Goal: Transaction & Acquisition: Purchase product/service

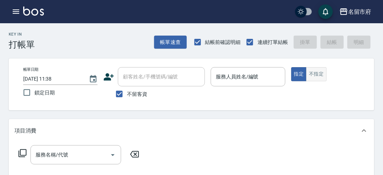
click at [316, 69] on button "不指定" at bounding box center [316, 74] width 20 height 14
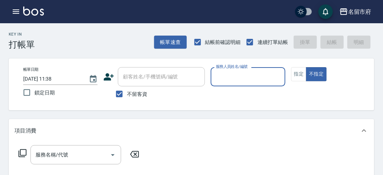
click at [241, 79] on input "服務人員姓名/編號" at bounding box center [248, 76] width 68 height 13
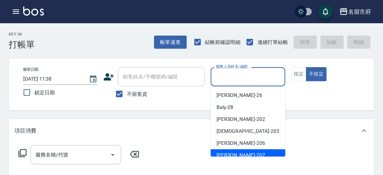
click at [239, 151] on div "[PERSON_NAME] -207" at bounding box center [247, 155] width 75 height 12
type input "[PERSON_NAME]-207"
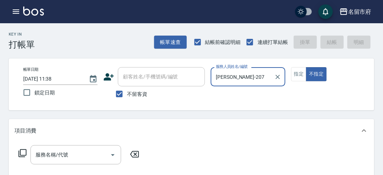
click at [24, 154] on icon at bounding box center [22, 153] width 9 height 9
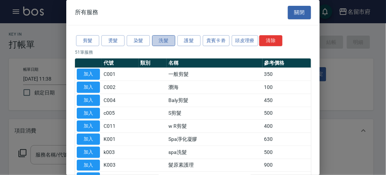
click at [172, 36] on button "洗髮" at bounding box center [163, 40] width 23 height 11
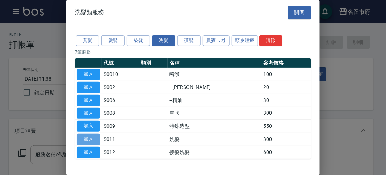
click at [84, 139] on button "加入" at bounding box center [88, 138] width 23 height 11
type input "洗髮(S011)"
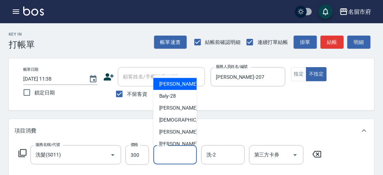
click at [169, 153] on input "洗-1" at bounding box center [174, 154] width 37 height 13
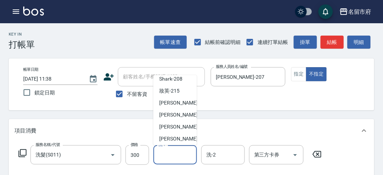
scroll to position [79, 0]
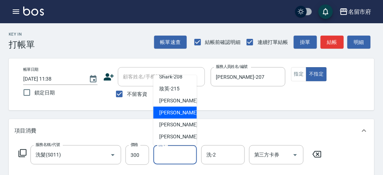
click at [176, 112] on span "Min Min -218" at bounding box center [183, 113] width 49 height 8
type input "Min Min-218"
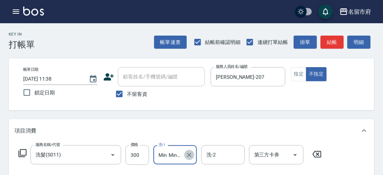
click at [191, 155] on icon "Clear" at bounding box center [188, 154] width 7 height 7
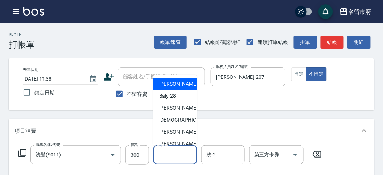
click at [168, 157] on input "洗-1" at bounding box center [174, 154] width 37 height 13
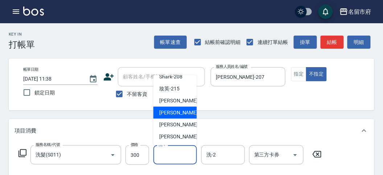
click at [180, 113] on span "Min Min -218" at bounding box center [183, 113] width 49 height 8
type input "Min Min-218"
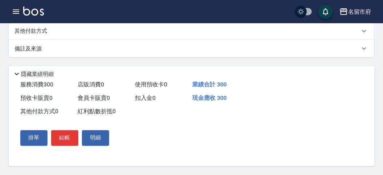
scroll to position [11, 0]
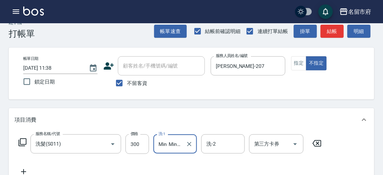
click at [22, 141] on icon at bounding box center [22, 142] width 9 height 9
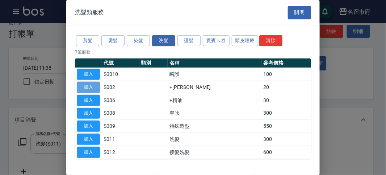
click at [93, 84] on button "加入" at bounding box center [88, 87] width 23 height 11
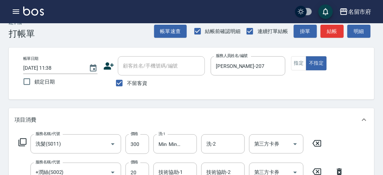
click at [24, 142] on icon at bounding box center [22, 142] width 9 height 9
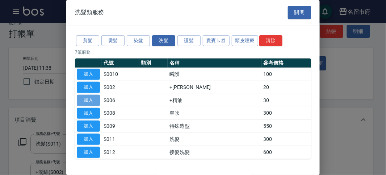
click at [90, 100] on button "加入" at bounding box center [88, 100] width 23 height 11
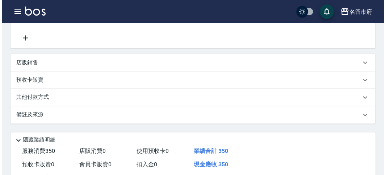
scroll to position [241, 0]
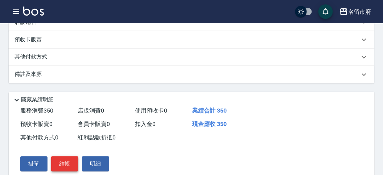
click at [59, 160] on button "結帳" at bounding box center [64, 163] width 27 height 15
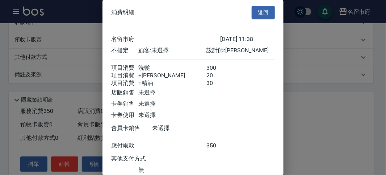
scroll to position [57, 0]
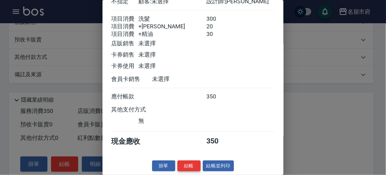
click at [192, 162] on button "結帳" at bounding box center [189, 165] width 23 height 11
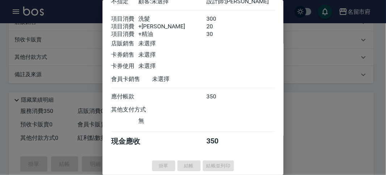
type input "[DATE] 12:32"
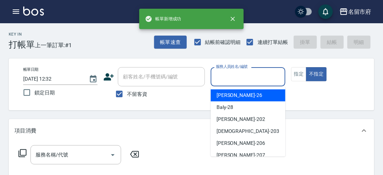
click at [255, 75] on input "服務人員姓名/編號" at bounding box center [248, 76] width 68 height 13
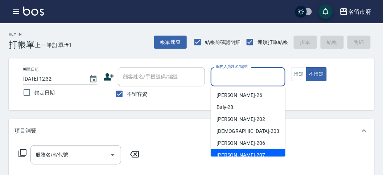
click at [229, 160] on div "服務名稱/代號 服務名稱/代號" at bounding box center [191, 167] width 365 height 50
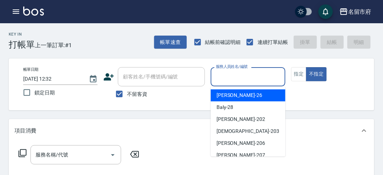
click at [226, 77] on input "服務人員姓名/編號" at bounding box center [248, 76] width 68 height 13
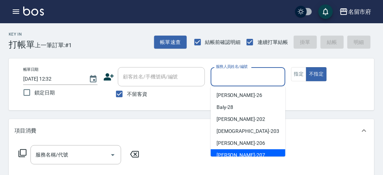
click at [228, 153] on span "[PERSON_NAME] -207" at bounding box center [240, 155] width 49 height 8
type input "[PERSON_NAME]-207"
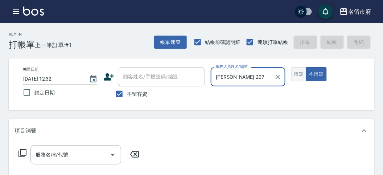
click at [295, 77] on button "指定" at bounding box center [299, 74] width 16 height 14
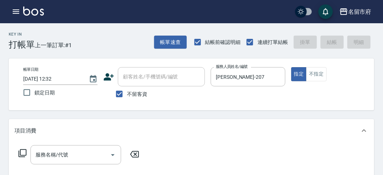
click at [26, 153] on icon at bounding box center [22, 153] width 8 height 8
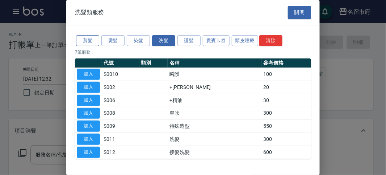
click at [88, 44] on button "剪髮" at bounding box center [87, 40] width 23 height 11
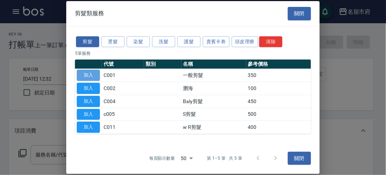
click at [88, 72] on button "加入" at bounding box center [88, 75] width 23 height 11
type input "一般剪髮(C001)"
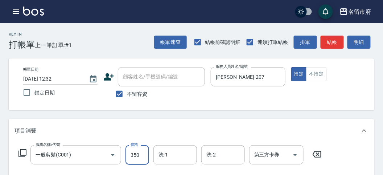
click at [140, 152] on input "350" at bounding box center [137, 155] width 24 height 20
type input "300"
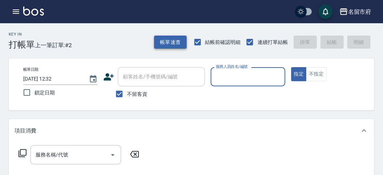
click at [172, 41] on button "帳單速查" at bounding box center [170, 42] width 33 height 13
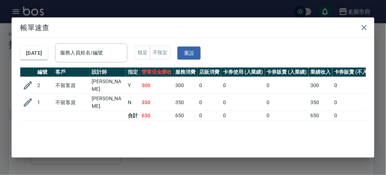
click at [111, 63] on div "[DATE] 服務人員姓名/編號 服務人員姓名/編號 指定 不指定 重設" at bounding box center [193, 52] width 346 height 29
click at [110, 54] on input "服務人員姓名/編號" at bounding box center [91, 52] width 66 height 13
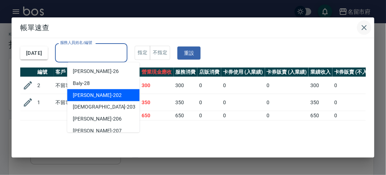
click at [363, 25] on icon "button" at bounding box center [364, 27] width 9 height 9
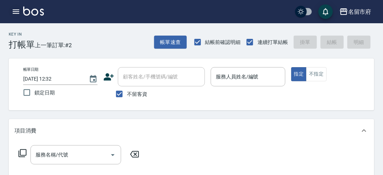
click at [12, 8] on icon "button" at bounding box center [16, 11] width 9 height 9
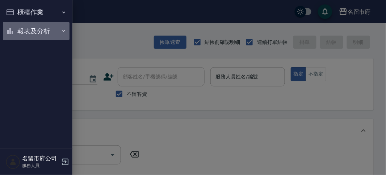
click at [22, 25] on button "報表及分析" at bounding box center [36, 31] width 67 height 19
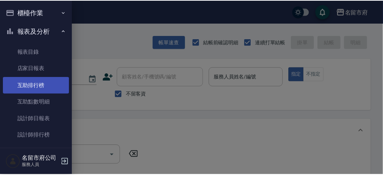
scroll to position [24, 0]
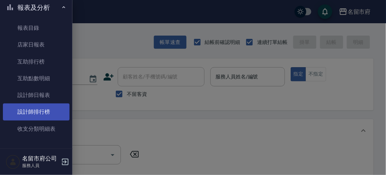
click at [44, 107] on link "設計師排行榜" at bounding box center [36, 111] width 67 height 17
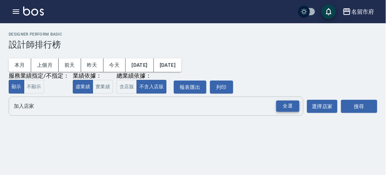
click at [286, 101] on div "全選" at bounding box center [287, 105] width 23 height 11
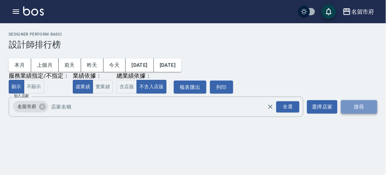
click at [352, 103] on button "搜尋" at bounding box center [359, 106] width 36 height 13
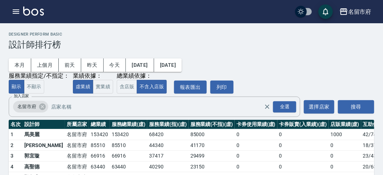
scroll to position [63, 0]
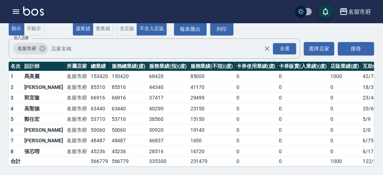
click at [37, 13] on img at bounding box center [33, 11] width 21 height 9
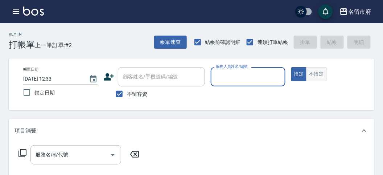
click at [319, 73] on button "不指定" at bounding box center [316, 74] width 20 height 14
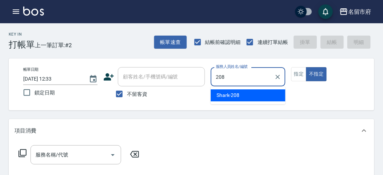
click at [234, 95] on span "Shark -208" at bounding box center [227, 95] width 23 height 8
type input "S"
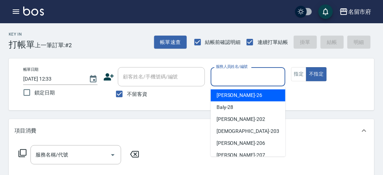
click at [235, 99] on div "[PERSON_NAME] -26" at bounding box center [247, 95] width 75 height 12
type input "[PERSON_NAME]-26"
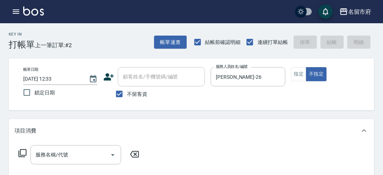
click at [235, 99] on div "帳單日期 [DATE] 12:33 鎖定日期 顧客姓名/手機號碼/編號 顧客姓名/手機號碼/編號 不留客資 服務人員姓名/編號 [PERSON_NAME]-2…" at bounding box center [191, 84] width 348 height 34
click at [24, 152] on icon at bounding box center [22, 153] width 9 height 9
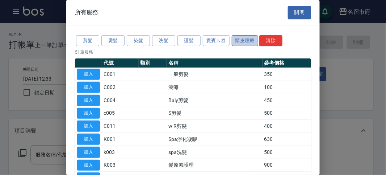
click at [245, 42] on button "頭皮理療" at bounding box center [245, 40] width 27 height 11
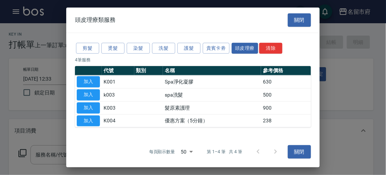
click at [205, 86] on td "Spa淨化凝膠" at bounding box center [212, 81] width 98 height 13
click at [84, 80] on button "加入" at bounding box center [88, 81] width 23 height 11
type input "Spa淨化凝膠(K001)"
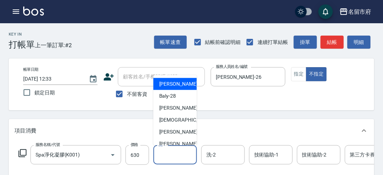
click at [170, 158] on input "洗-1" at bounding box center [174, 154] width 37 height 13
click at [156, 87] on div "[PERSON_NAME] -26" at bounding box center [174, 84] width 43 height 12
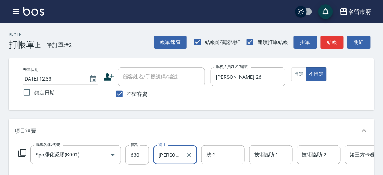
click at [173, 158] on input "[PERSON_NAME]-26" at bounding box center [169, 154] width 26 height 13
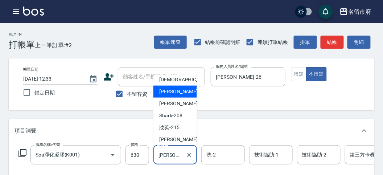
scroll to position [79, 0]
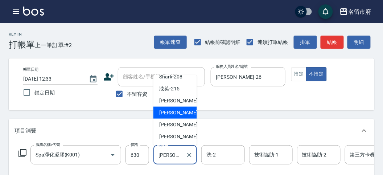
click at [176, 112] on span "Min Min -218" at bounding box center [183, 113] width 49 height 8
type input "Min Min-218"
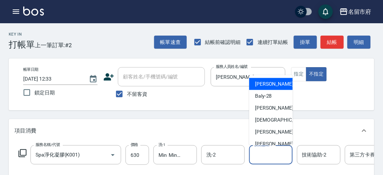
click at [288, 151] on input "技術協助-1" at bounding box center [270, 154] width 37 height 13
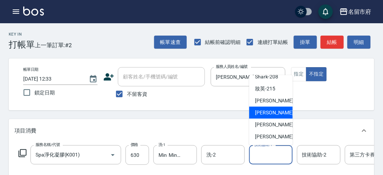
click at [262, 114] on span "Min Min -218" at bounding box center [279, 113] width 49 height 8
type input "Min Min-218"
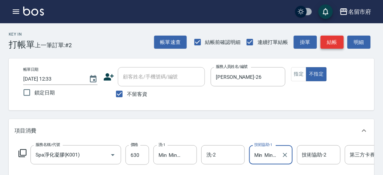
click at [339, 36] on button "結帳" at bounding box center [331, 42] width 23 height 13
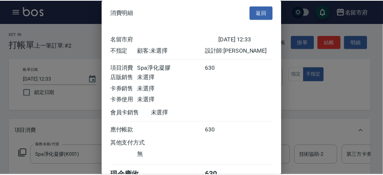
scroll to position [40, 0]
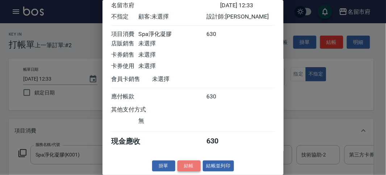
click at [185, 165] on button "結帳" at bounding box center [189, 165] width 23 height 11
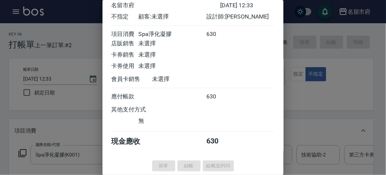
type input "[DATE] 13:24"
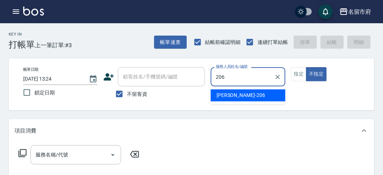
type input "[PERSON_NAME]-206"
type button "false"
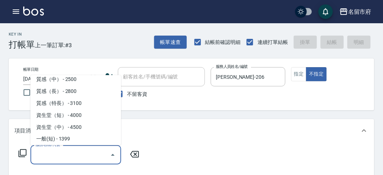
scroll to position [243, 0]
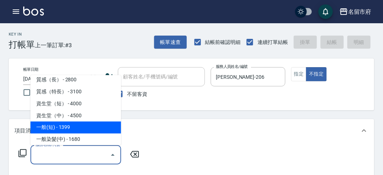
type input "一般(短)(R000)"
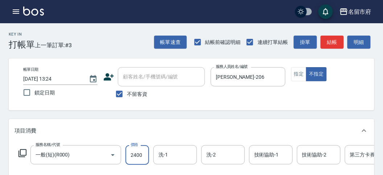
type input "2400"
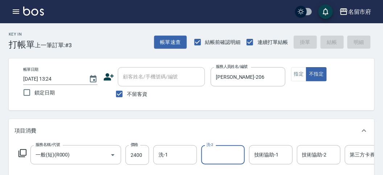
type input "[DATE] 13:30"
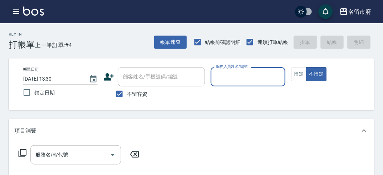
click at [15, 11] on icon "button" at bounding box center [16, 11] width 9 height 9
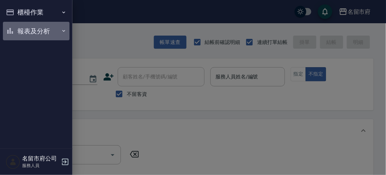
click at [37, 30] on button "報表及分析" at bounding box center [36, 31] width 67 height 19
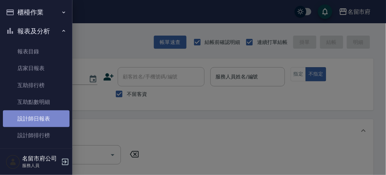
click at [41, 119] on link "設計師日報表" at bounding box center [36, 118] width 67 height 17
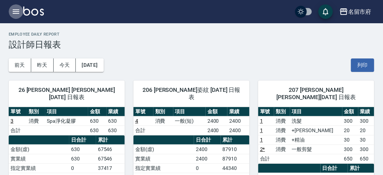
click at [14, 11] on icon "button" at bounding box center [16, 11] width 7 height 4
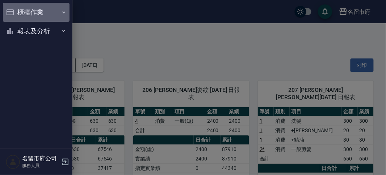
click at [35, 17] on button "櫃檯作業" at bounding box center [36, 12] width 67 height 19
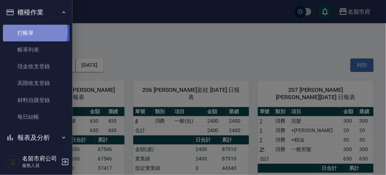
click at [33, 32] on link "打帳單" at bounding box center [36, 33] width 67 height 17
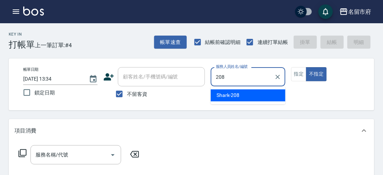
drag, startPoint x: 249, startPoint y: 92, endPoint x: 231, endPoint y: 94, distance: 17.6
click at [247, 93] on div "Shark -208" at bounding box center [247, 95] width 75 height 12
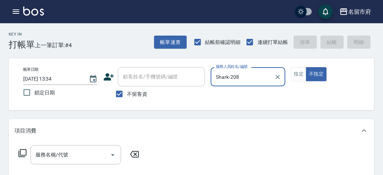
type input "Shark-208"
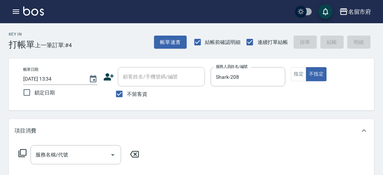
drag, startPoint x: 21, startPoint y: 158, endPoint x: 22, endPoint y: 153, distance: 4.6
click at [21, 157] on div "服務名稱/代號 服務名稱/代號" at bounding box center [78, 154] width 129 height 19
click at [22, 151] on icon at bounding box center [22, 153] width 9 height 9
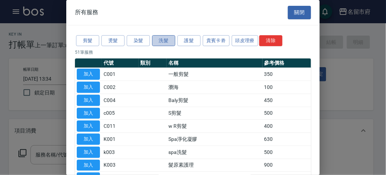
click at [160, 37] on button "洗髮" at bounding box center [163, 40] width 23 height 11
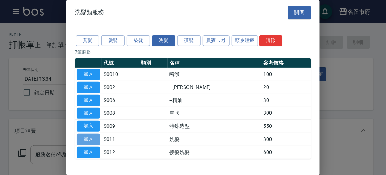
click at [86, 135] on button "加入" at bounding box center [88, 138] width 23 height 11
type input "洗髮(S011)"
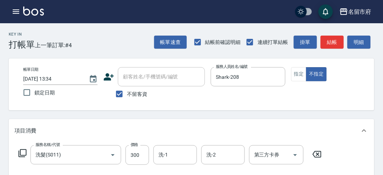
click at [21, 152] on icon at bounding box center [22, 153] width 9 height 9
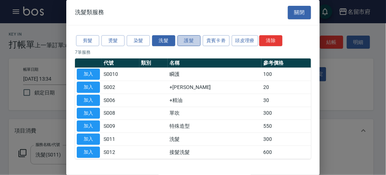
click at [195, 42] on button "護髮" at bounding box center [189, 40] width 23 height 11
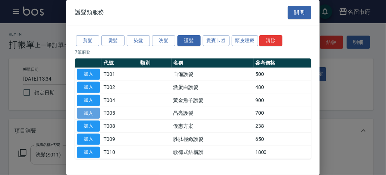
click at [86, 109] on button "加入" at bounding box center [88, 113] width 23 height 11
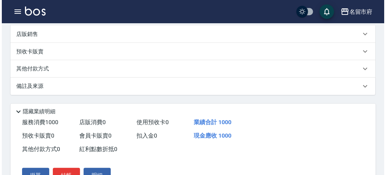
scroll to position [240, 0]
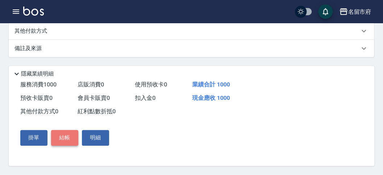
click at [63, 136] on button "結帳" at bounding box center [64, 137] width 27 height 15
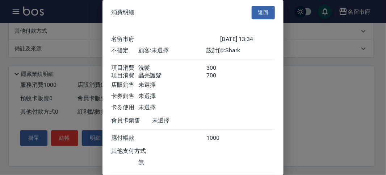
scroll to position [48, 0]
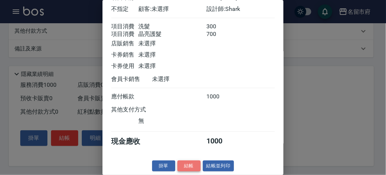
click at [185, 164] on button "結帳" at bounding box center [189, 165] width 23 height 11
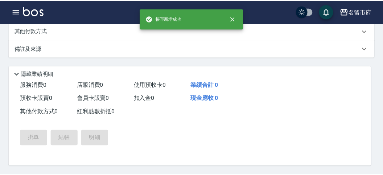
scroll to position [0, 0]
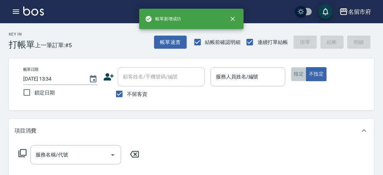
click at [300, 72] on button "指定" at bounding box center [299, 74] width 16 height 14
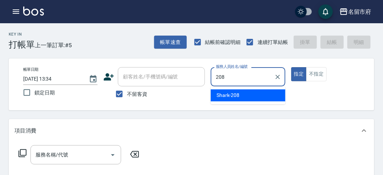
click at [255, 90] on div "Shark -208" at bounding box center [247, 95] width 75 height 12
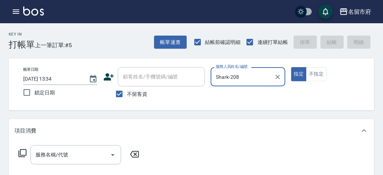
type input "Shark-208"
click at [22, 149] on icon at bounding box center [22, 153] width 8 height 8
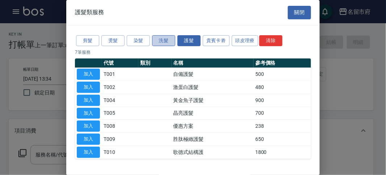
click at [167, 42] on button "洗髮" at bounding box center [163, 40] width 23 height 11
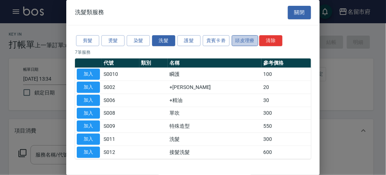
click at [246, 39] on button "頭皮理療" at bounding box center [245, 40] width 27 height 11
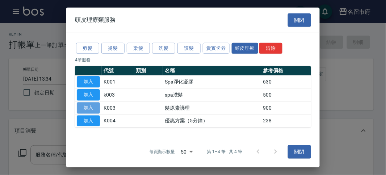
click at [95, 105] on button "加入" at bounding box center [88, 107] width 23 height 11
type input "髮原素護理(K003)"
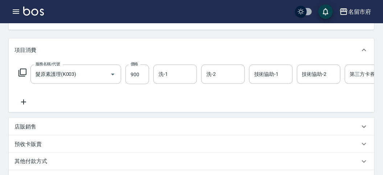
click at [341, 119] on div "項目消費 服務名稱/代號 髮原素護理(K003) 服務名稱/代號 價格 900 價格 洗-1 洗-1 洗-2 洗-2 技術協助-1 技術協助-1 技術協助-2…" at bounding box center [191, 112] width 365 height 149
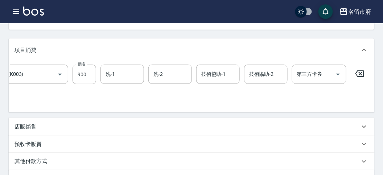
drag, startPoint x: 360, startPoint y: 73, endPoint x: 356, endPoint y: 77, distance: 5.6
click at [359, 74] on icon at bounding box center [359, 73] width 9 height 7
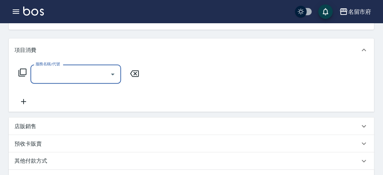
scroll to position [0, 0]
click at [18, 74] on icon at bounding box center [22, 72] width 9 height 9
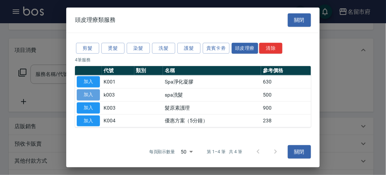
click at [95, 94] on button "加入" at bounding box center [88, 94] width 23 height 11
type input "spa洗髮(k003)"
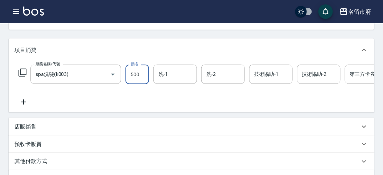
click at [141, 74] on input "500" at bounding box center [137, 74] width 24 height 20
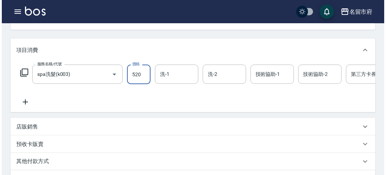
scroll to position [219, 0]
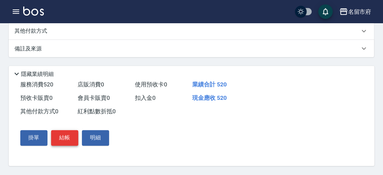
type input "520"
click at [66, 136] on button "結帳" at bounding box center [64, 137] width 27 height 15
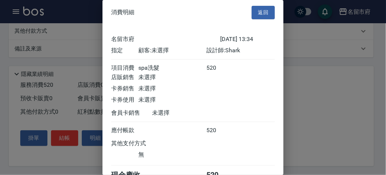
scroll to position [40, 0]
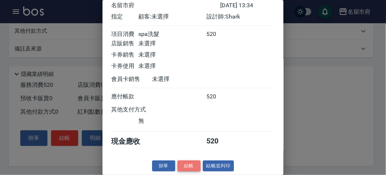
click at [189, 167] on button "結帳" at bounding box center [189, 165] width 23 height 11
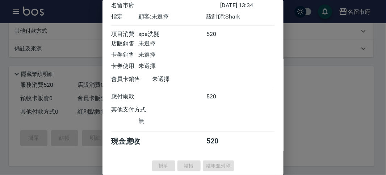
type input "[DATE] 13:35"
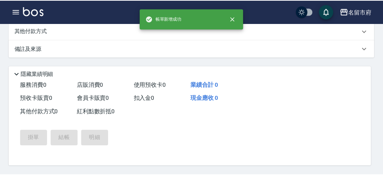
scroll to position [0, 0]
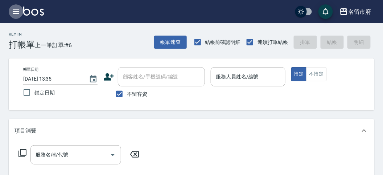
click at [14, 10] on icon "button" at bounding box center [16, 11] width 7 height 4
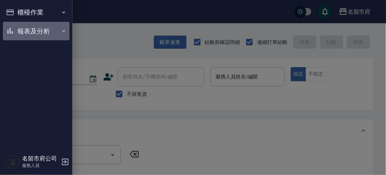
click at [27, 36] on button "報表及分析" at bounding box center [36, 31] width 67 height 19
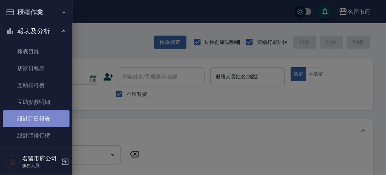
click at [40, 117] on link "設計師日報表" at bounding box center [36, 118] width 67 height 17
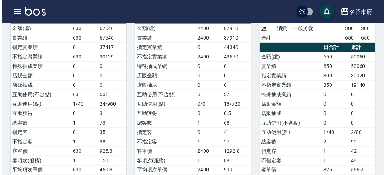
scroll to position [241, 0]
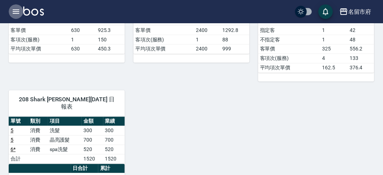
click at [13, 12] on icon "button" at bounding box center [16, 11] width 7 height 4
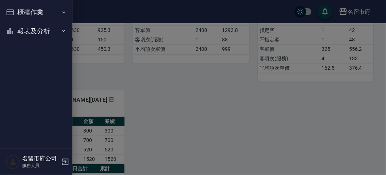
click at [30, 11] on button "櫃檯作業" at bounding box center [36, 12] width 67 height 19
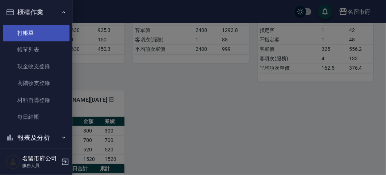
click at [39, 34] on link "打帳單" at bounding box center [36, 33] width 67 height 17
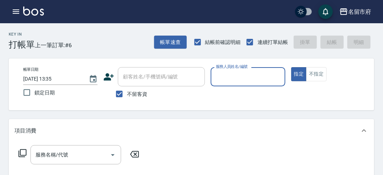
click at [227, 75] on input "服務人員姓名/編號" at bounding box center [248, 76] width 68 height 13
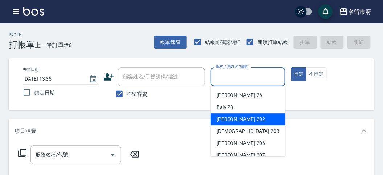
click at [245, 121] on div "[PERSON_NAME] -202" at bounding box center [247, 119] width 75 height 12
type input "[PERSON_NAME]-202"
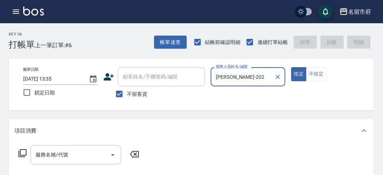
click at [20, 150] on icon at bounding box center [22, 153] width 8 height 8
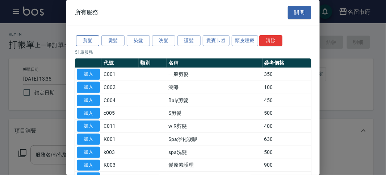
click at [84, 40] on button "剪髮" at bounding box center [87, 40] width 23 height 11
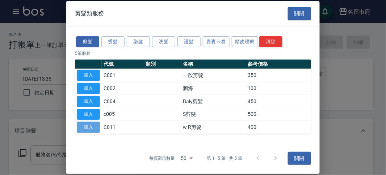
drag, startPoint x: 84, startPoint y: 122, endPoint x: 88, endPoint y: 122, distance: 4.1
click at [82, 122] on button "加入" at bounding box center [88, 126] width 23 height 11
type input "w R剪髮(C011)"
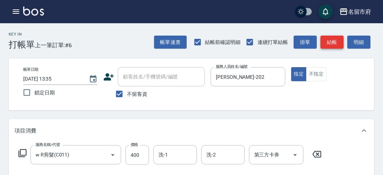
click at [342, 42] on button "結帳" at bounding box center [331, 42] width 23 height 13
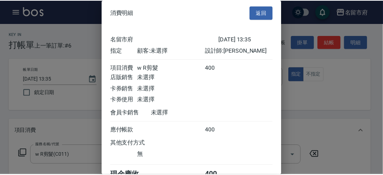
scroll to position [40, 0]
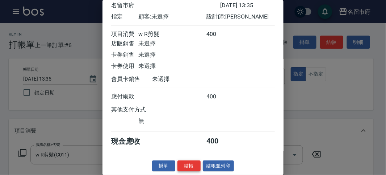
click at [193, 164] on button "結帳" at bounding box center [189, 165] width 23 height 11
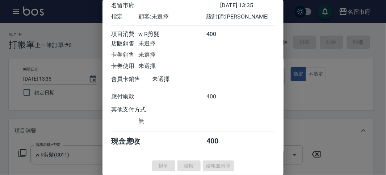
type input "[DATE] 13:41"
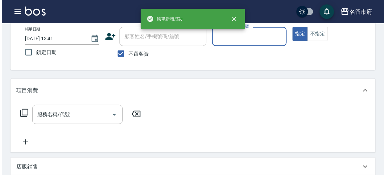
scroll to position [0, 0]
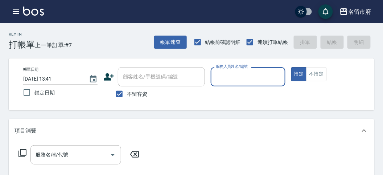
click at [224, 73] on input "服務人員姓名/編號" at bounding box center [248, 76] width 68 height 13
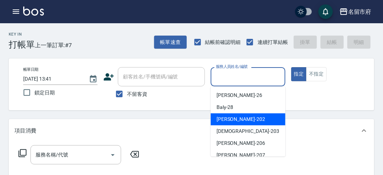
click at [220, 116] on span "[PERSON_NAME] -202" at bounding box center [240, 119] width 49 height 8
type input "[PERSON_NAME]-202"
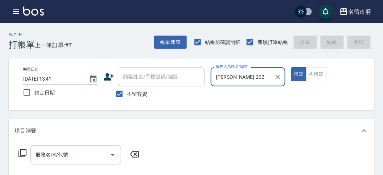
click at [24, 151] on icon at bounding box center [22, 153] width 9 height 9
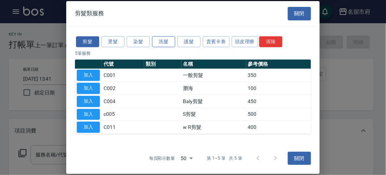
drag, startPoint x: 165, startPoint y: 42, endPoint x: 159, endPoint y: 42, distance: 5.4
click at [165, 42] on button "洗髮" at bounding box center [163, 41] width 23 height 11
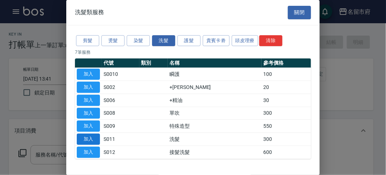
click at [92, 134] on button "加入" at bounding box center [88, 138] width 23 height 11
type input "洗髮(S011)"
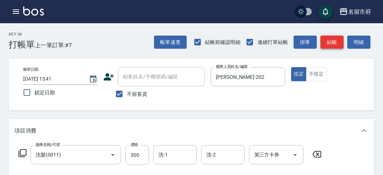
click at [324, 41] on button "結帳" at bounding box center [331, 42] width 23 height 13
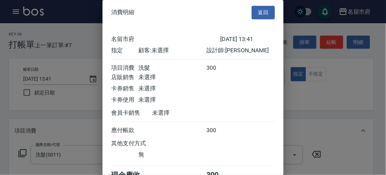
scroll to position [40, 0]
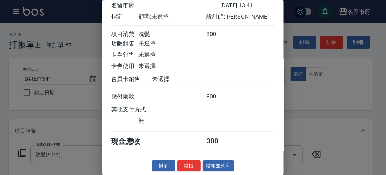
drag, startPoint x: 192, startPoint y: 163, endPoint x: 174, endPoint y: 161, distance: 18.6
click at [192, 163] on button "結帳" at bounding box center [189, 165] width 23 height 11
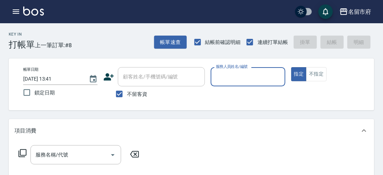
click at [235, 74] on input "服務人員姓名/編號" at bounding box center [248, 76] width 68 height 13
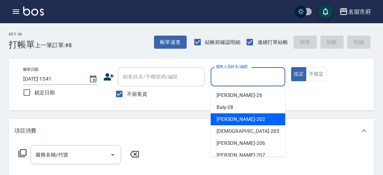
click at [229, 116] on span "[PERSON_NAME] -202" at bounding box center [240, 119] width 49 height 8
type input "[PERSON_NAME]-202"
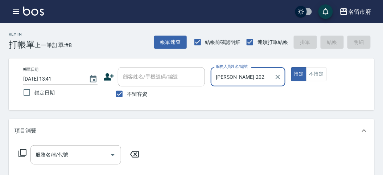
click at [26, 153] on icon at bounding box center [22, 153] width 8 height 8
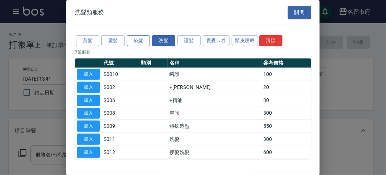
click at [143, 40] on button "染髮" at bounding box center [138, 40] width 23 height 11
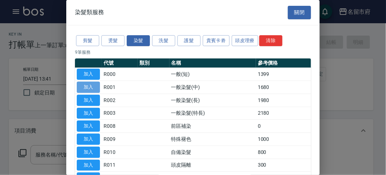
click at [84, 88] on button "加入" at bounding box center [88, 87] width 23 height 11
type input "一般染髮(中)(R001)"
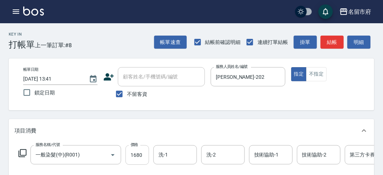
click at [146, 156] on input "1680" at bounding box center [137, 155] width 24 height 20
type input "1500"
click at [330, 43] on button "結帳" at bounding box center [331, 42] width 23 height 13
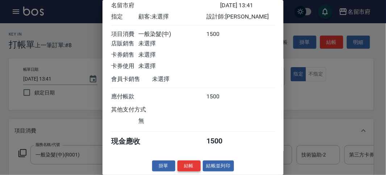
drag, startPoint x: 181, startPoint y: 167, endPoint x: 181, endPoint y: 162, distance: 5.1
click at [181, 164] on button "結帳" at bounding box center [189, 165] width 23 height 11
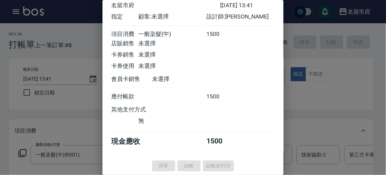
type input "[DATE] 14:21"
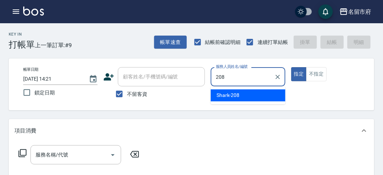
click at [263, 96] on div "Shark -208" at bounding box center [247, 95] width 75 height 12
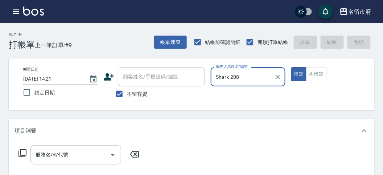
type input "Shark-208"
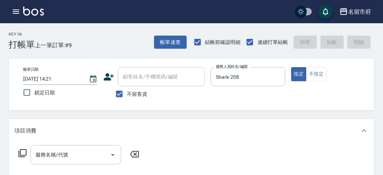
click at [22, 149] on icon at bounding box center [22, 153] width 8 height 8
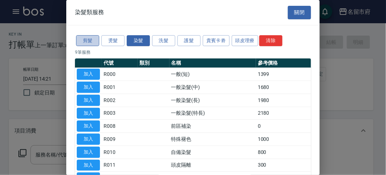
click at [91, 41] on button "剪髮" at bounding box center [87, 40] width 23 height 11
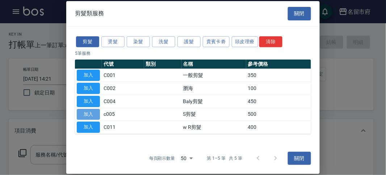
click at [84, 113] on button "加入" at bounding box center [88, 113] width 23 height 11
type input "S剪髮(c005)"
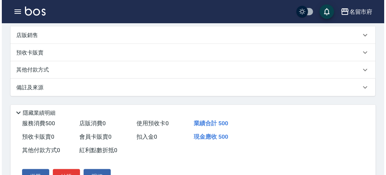
scroll to position [212, 0]
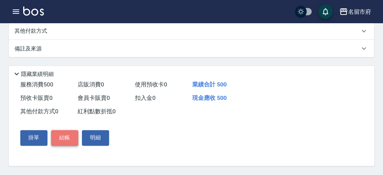
click at [70, 138] on button "結帳" at bounding box center [64, 137] width 27 height 15
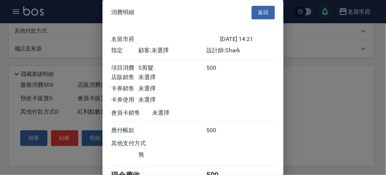
scroll to position [40, 0]
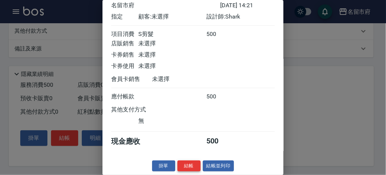
click at [188, 160] on div "消費明細 返回 名留市府 [DATE] 14:21 指定 顧客: 未選擇 設計師: Shark 項目消費 S剪髮 500 店販銷售 未選擇 卡券銷售 未選擇 …" at bounding box center [193, 87] width 181 height 175
click at [186, 163] on button "結帳" at bounding box center [189, 165] width 23 height 11
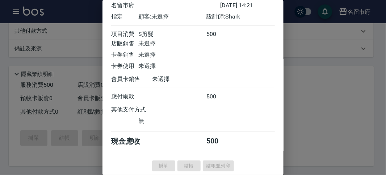
type input "[DATE] 14:23"
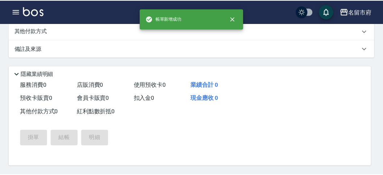
scroll to position [0, 0]
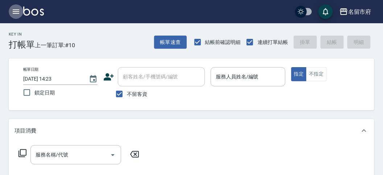
click at [14, 10] on icon "button" at bounding box center [16, 11] width 7 height 4
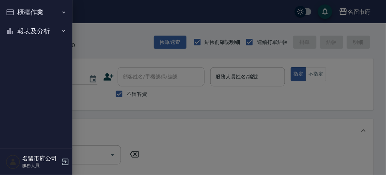
click at [34, 32] on button "報表及分析" at bounding box center [36, 31] width 67 height 19
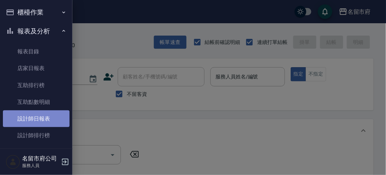
click at [39, 118] on link "設計師日報表" at bounding box center [36, 118] width 67 height 17
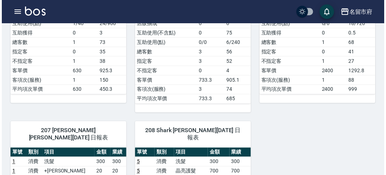
scroll to position [281, 0]
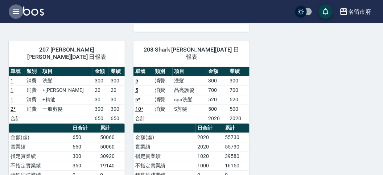
click at [18, 9] on icon "button" at bounding box center [16, 11] width 7 height 4
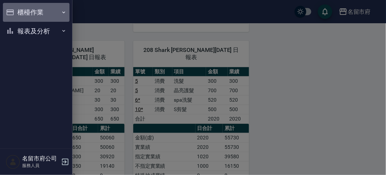
click at [21, 9] on button "櫃檯作業" at bounding box center [36, 12] width 67 height 19
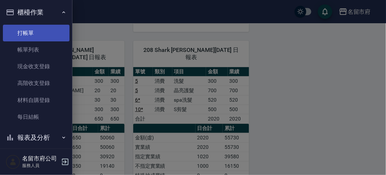
click at [28, 29] on link "打帳單" at bounding box center [36, 33] width 67 height 17
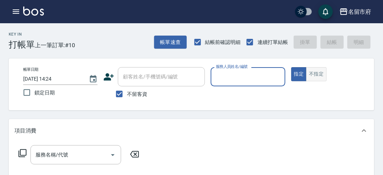
click at [313, 73] on button "不指定" at bounding box center [316, 74] width 20 height 14
click at [256, 75] on input "服務人員姓名/編號" at bounding box center [248, 76] width 68 height 13
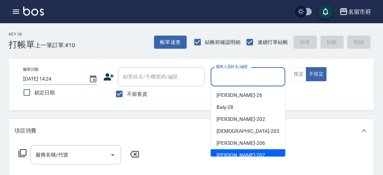
click at [229, 155] on span "[PERSON_NAME] -207" at bounding box center [240, 155] width 49 height 8
type input "[PERSON_NAME]-207"
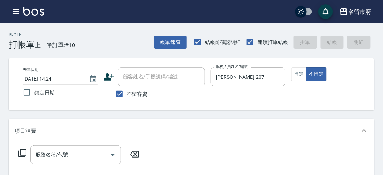
click at [23, 158] on div "服務名稱/代號 服務名稱/代號" at bounding box center [78, 154] width 129 height 19
click at [24, 152] on icon at bounding box center [22, 153] width 9 height 9
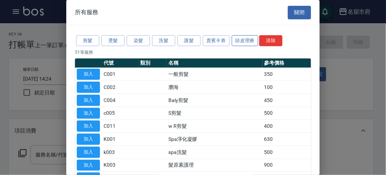
click at [254, 41] on button "頭皮理療" at bounding box center [245, 40] width 27 height 11
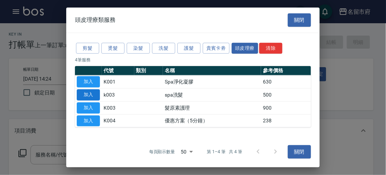
click at [90, 93] on button "加入" at bounding box center [88, 94] width 23 height 11
type input "spa洗髮(k003)"
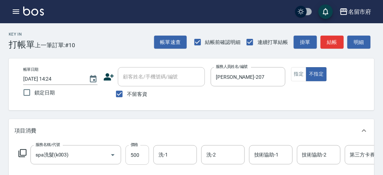
click at [145, 156] on input "500" at bounding box center [137, 155] width 24 height 20
type input "520"
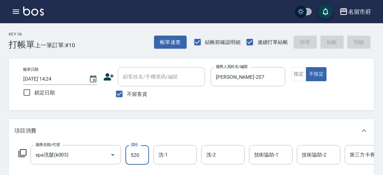
type input "[DATE] 14:33"
